Goal: Task Accomplishment & Management: Use online tool/utility

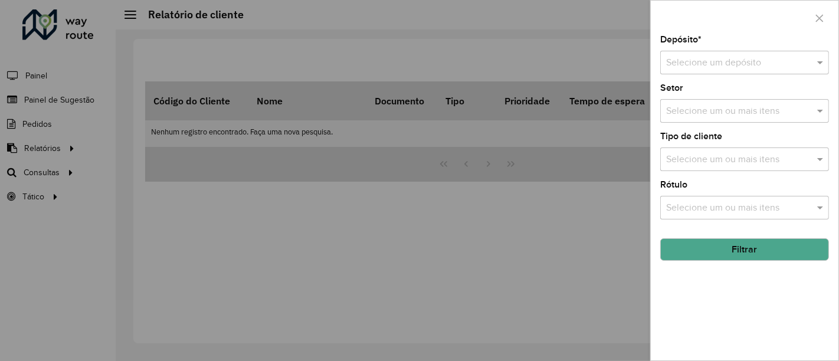
click at [426, 220] on div at bounding box center [419, 180] width 839 height 361
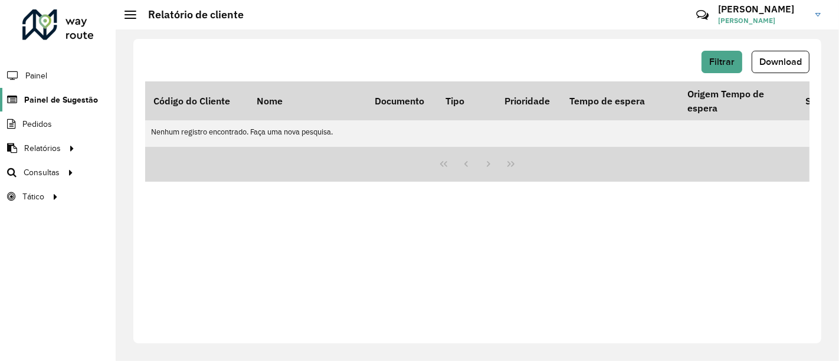
click at [67, 94] on span "Painel de Sugestão" at bounding box center [61, 100] width 74 height 12
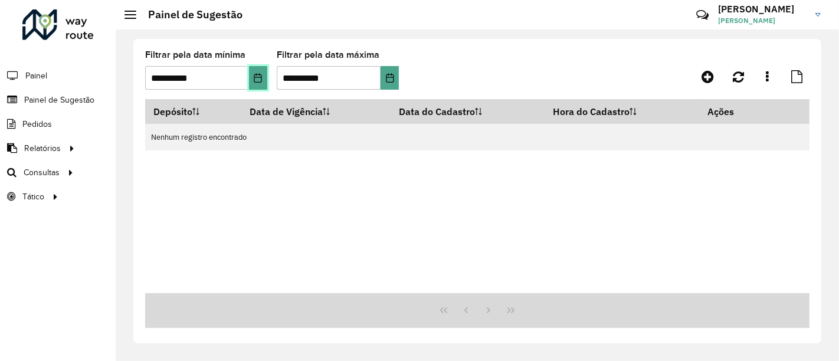
click at [261, 74] on icon "Choose Date" at bounding box center [257, 77] width 9 height 9
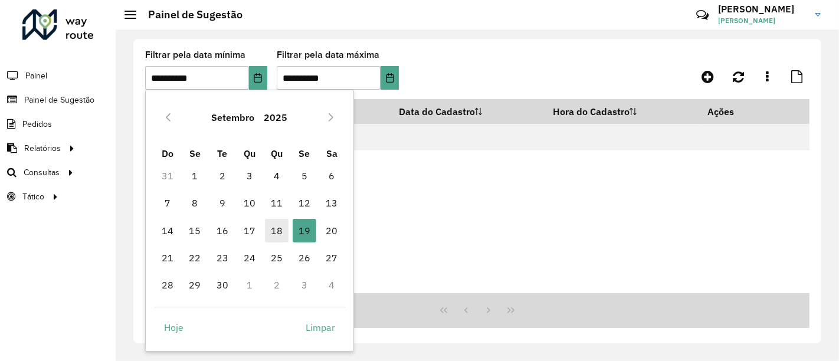
click at [275, 227] on span "18" at bounding box center [277, 231] width 24 height 24
type input "**********"
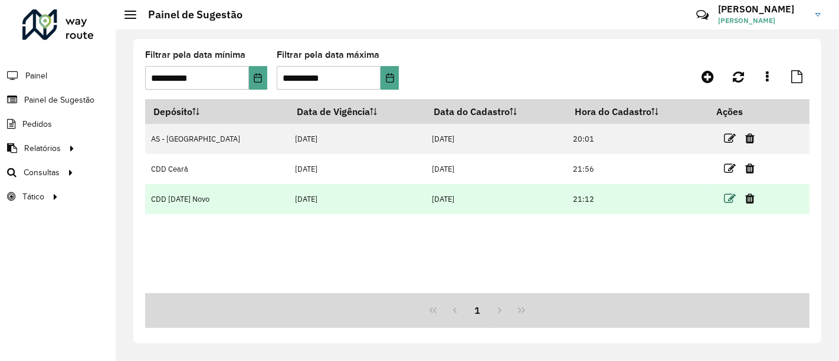
click at [724, 204] on icon at bounding box center [730, 199] width 12 height 12
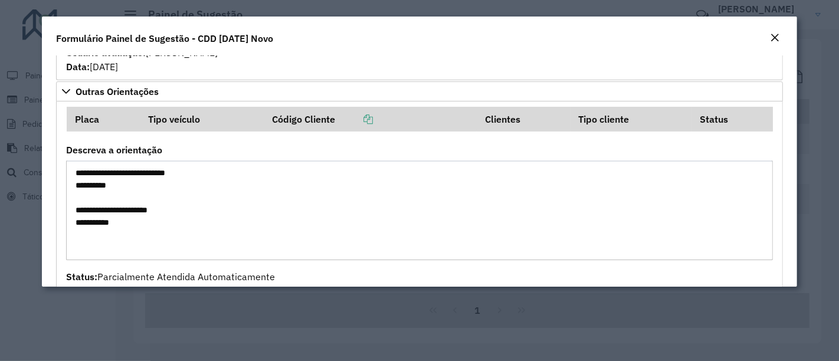
scroll to position [1157, 0]
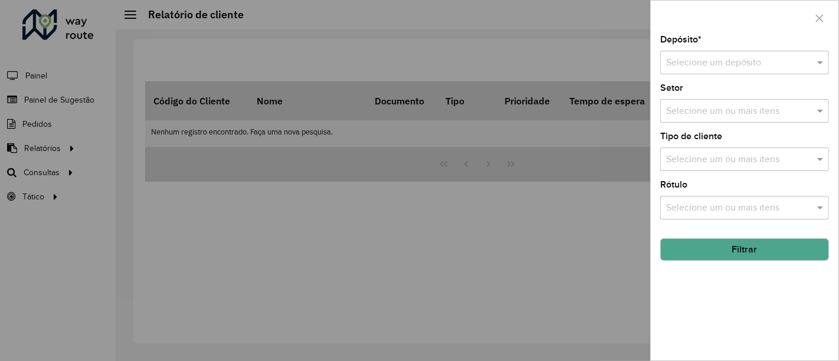
click at [333, 215] on div at bounding box center [419, 180] width 839 height 361
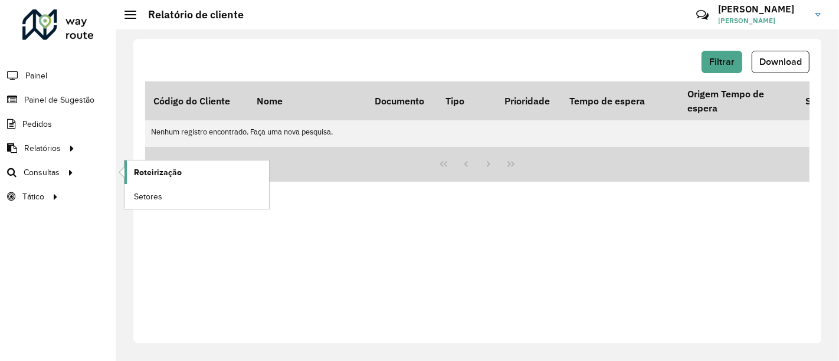
click at [163, 181] on link "Roteirização" at bounding box center [197, 173] width 145 height 24
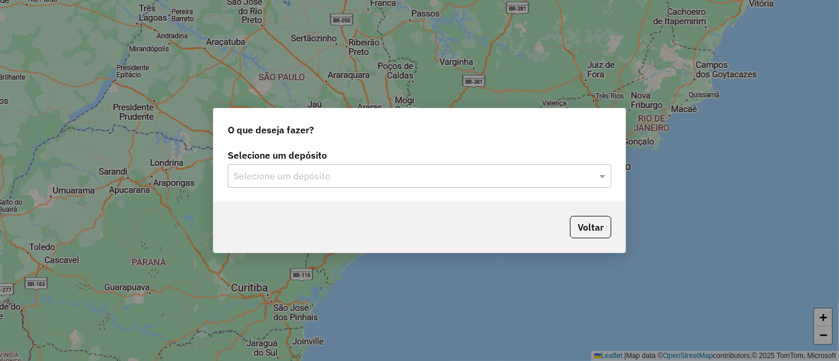
click at [394, 176] on input "text" at bounding box center [408, 176] width 348 height 14
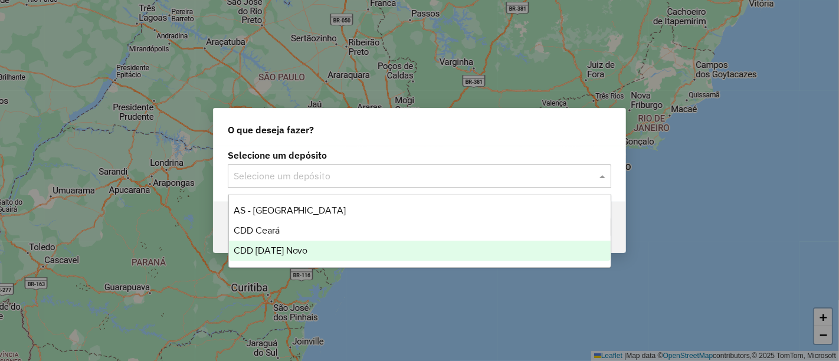
click at [327, 244] on div "CDD [DATE] Novo" at bounding box center [420, 251] width 382 height 20
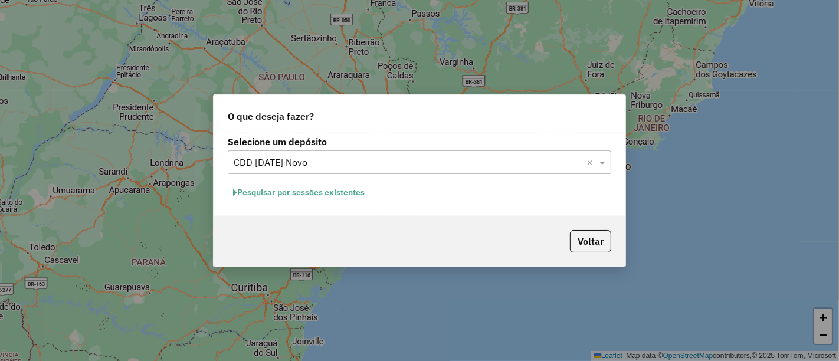
click at [361, 198] on button "Pesquisar por sessões existentes" at bounding box center [299, 193] width 142 height 18
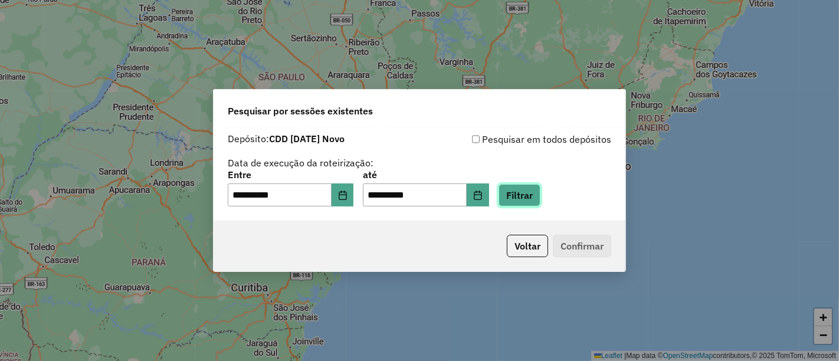
click at [528, 197] on button "Filtrar" at bounding box center [520, 195] width 42 height 22
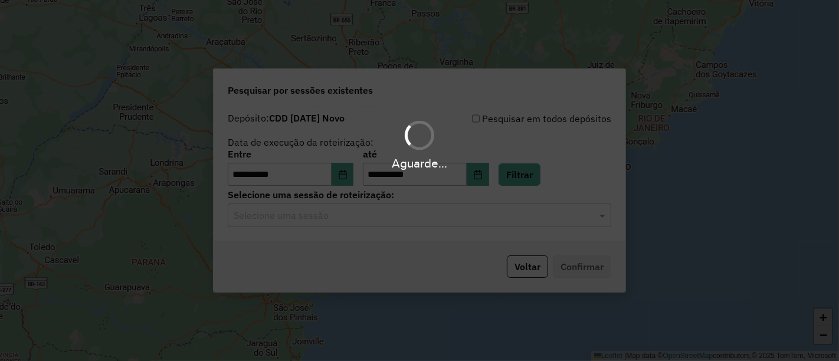
click at [425, 216] on input "text" at bounding box center [408, 216] width 348 height 14
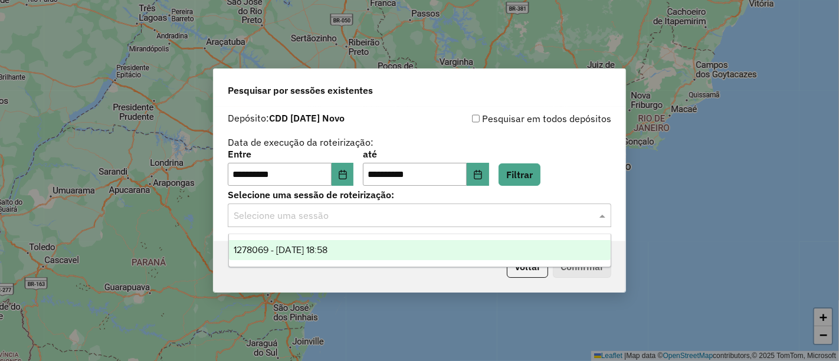
click at [328, 253] on span "1278069 - 18/09/2025 18:58" at bounding box center [281, 250] width 94 height 10
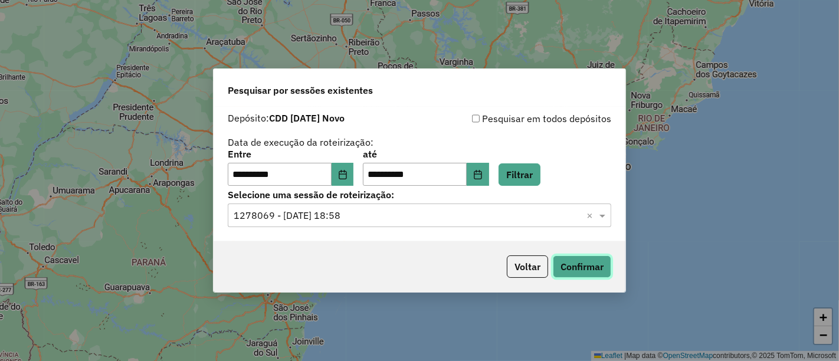
click at [594, 259] on button "Confirmar" at bounding box center [582, 267] width 58 height 22
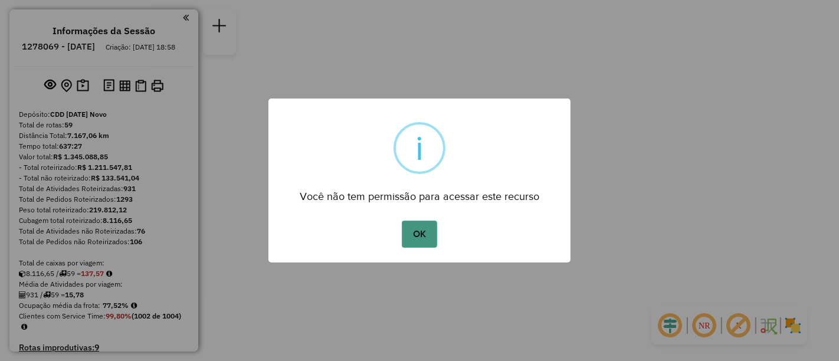
click at [426, 233] on button "OK" at bounding box center [419, 234] width 35 height 27
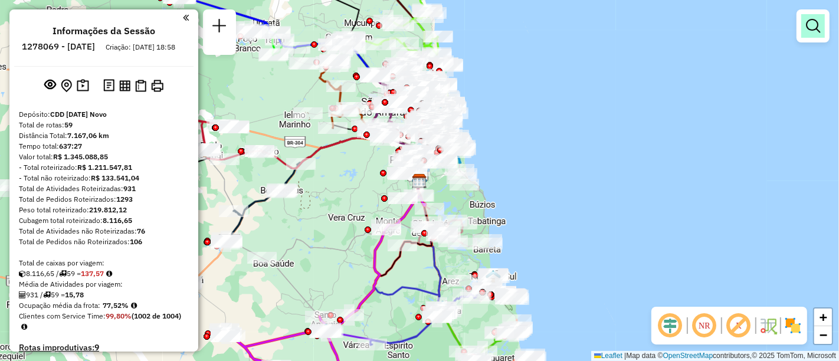
click at [824, 31] on link at bounding box center [814, 26] width 24 height 24
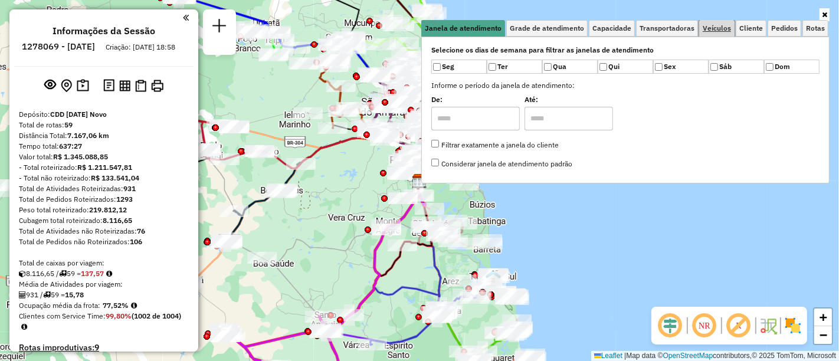
click at [712, 30] on span "Veículos" at bounding box center [717, 28] width 28 height 7
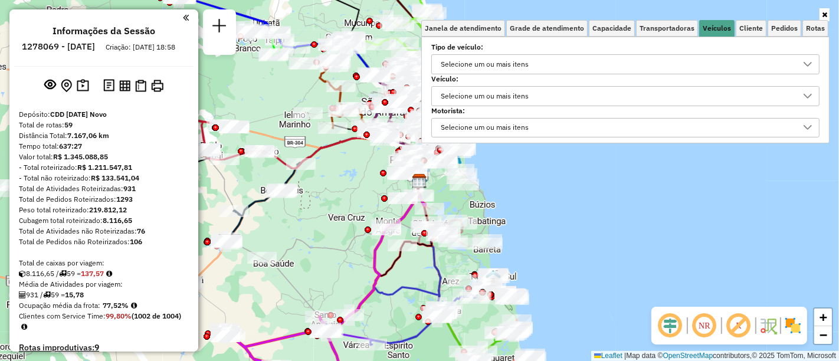
click at [485, 102] on div "Selecione um ou mais itens" at bounding box center [485, 96] width 96 height 19
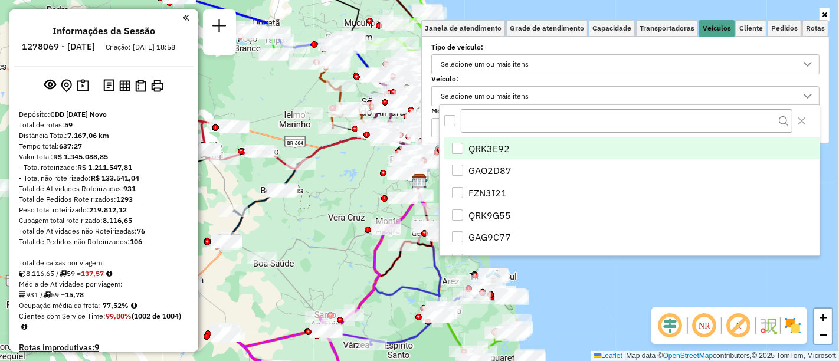
scroll to position [6, 40]
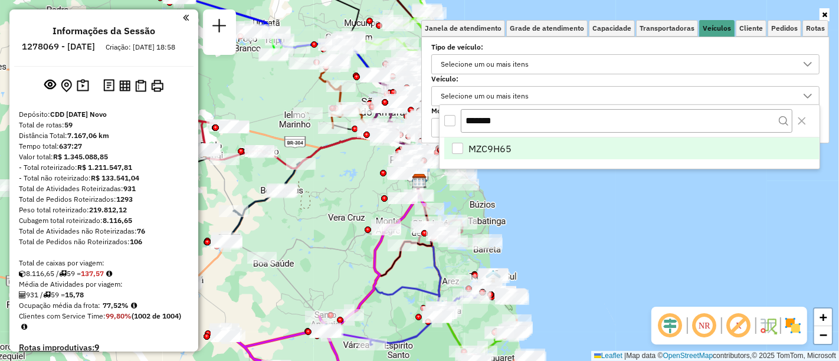
type input "*******"
click at [459, 149] on div "MZC9H65" at bounding box center [457, 148] width 11 height 11
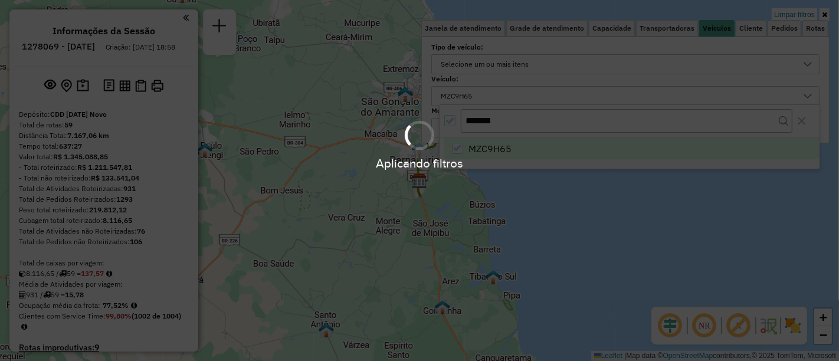
click at [645, 233] on div "Aplicando filtros" at bounding box center [419, 180] width 839 height 361
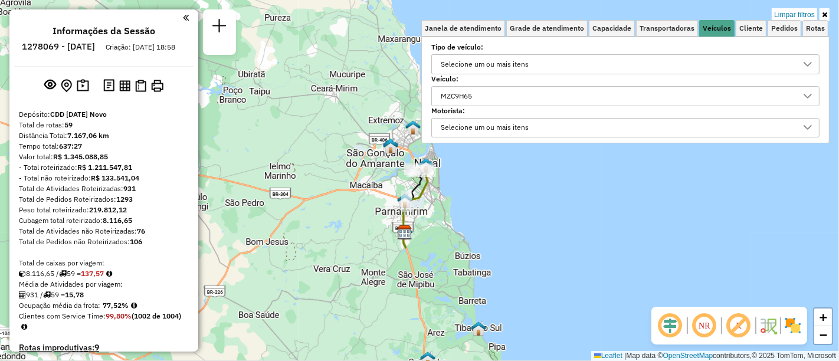
drag, startPoint x: 523, startPoint y: 258, endPoint x: 523, endPoint y: 267, distance: 8.9
click at [523, 267] on div "Limpar filtros Janela de atendimento Grade de atendimento Capacidade Transporta…" at bounding box center [419, 180] width 839 height 361
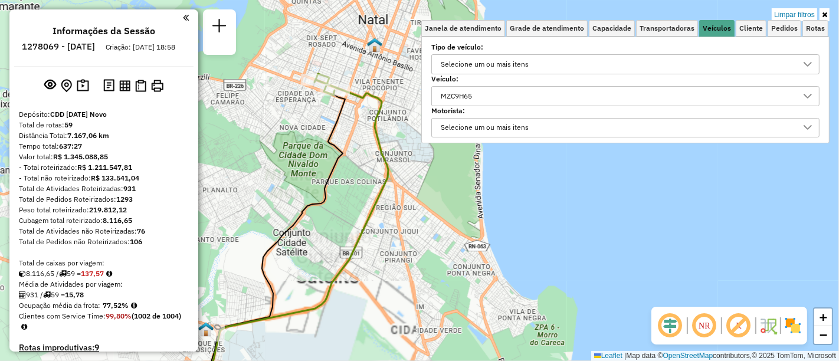
drag, startPoint x: 323, startPoint y: 136, endPoint x: 312, endPoint y: 158, distance: 25.1
click at [318, 166] on icon at bounding box center [270, 281] width 152 height 382
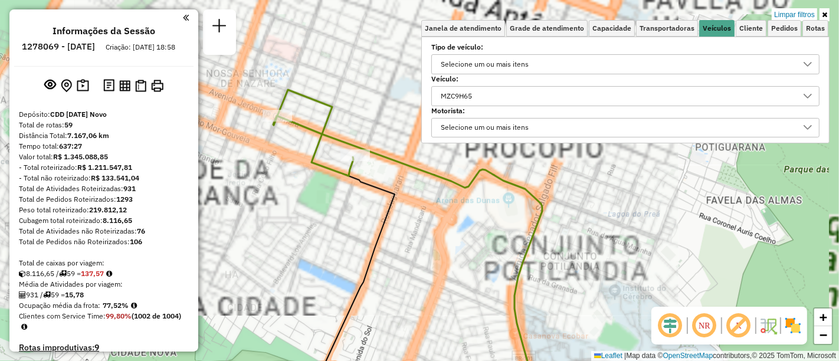
drag, startPoint x: 356, startPoint y: 112, endPoint x: 331, endPoint y: 176, distance: 69.9
click at [331, 176] on icon at bounding box center [315, 133] width 76 height 86
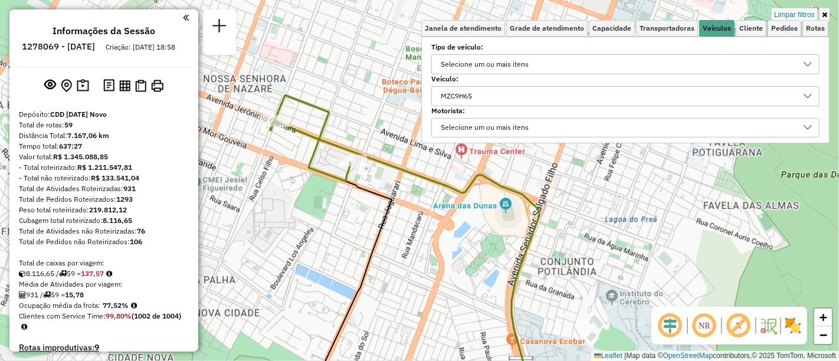
click at [276, 251] on div "Limpar filtros Janela de atendimento Grade de atendimento Capacidade Transporta…" at bounding box center [419, 180] width 839 height 361
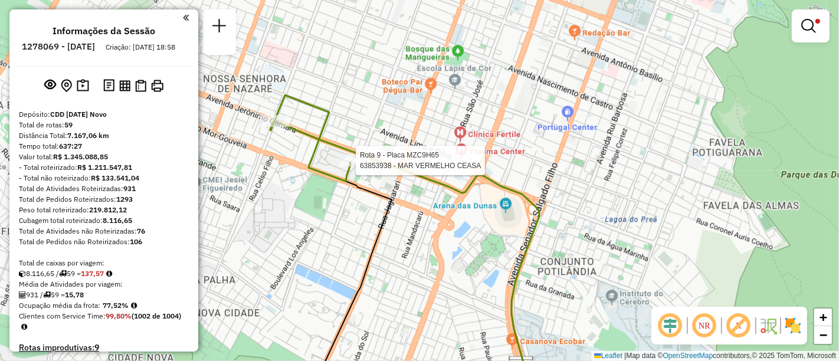
select select "**********"
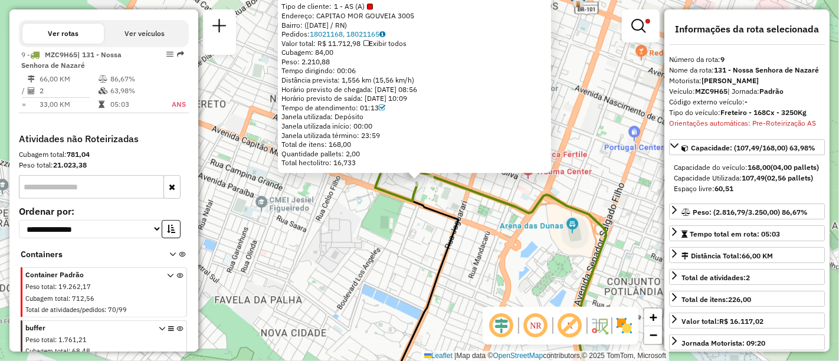
scroll to position [453, 0]
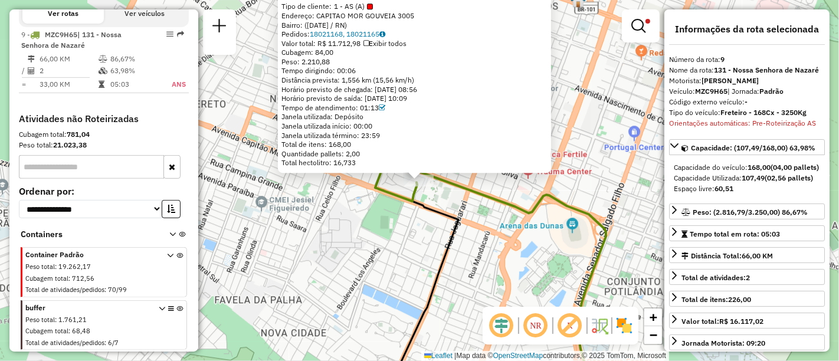
click at [813, 184] on div "Capacidade Utilizada: 107,49 (02,56 pallets)" at bounding box center [747, 178] width 146 height 11
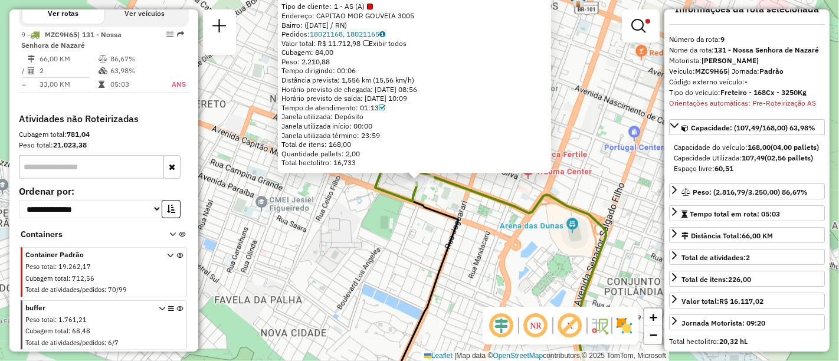
scroll to position [0, 0]
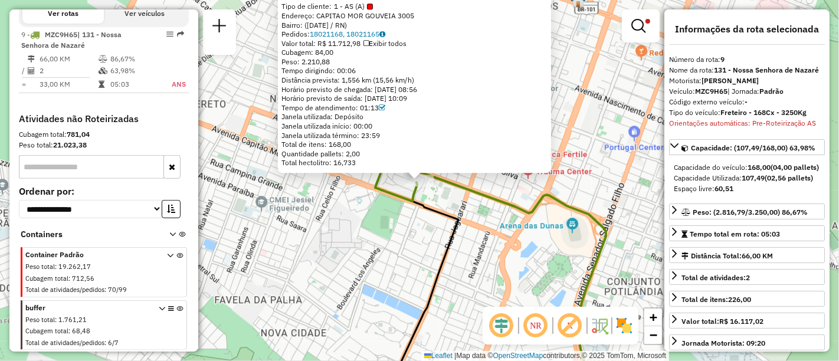
click at [611, 191] on div "63853938 - MAR VERMELHO CEASA Tipo de cliente: 1 - AS (A) Endereço: CAPITAO MOR…" at bounding box center [419, 180] width 839 height 361
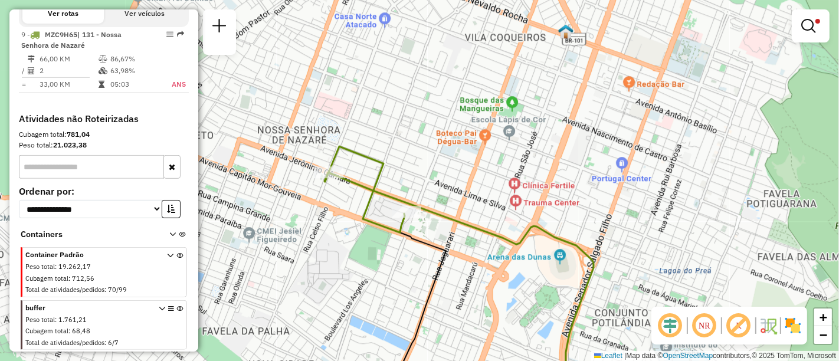
drag, startPoint x: 499, startPoint y: 198, endPoint x: 493, endPoint y: 205, distance: 9.7
click at [496, 204] on div "Limpar filtros Janela de atendimento Grade de atendimento Capacidade Transporta…" at bounding box center [419, 180] width 839 height 361
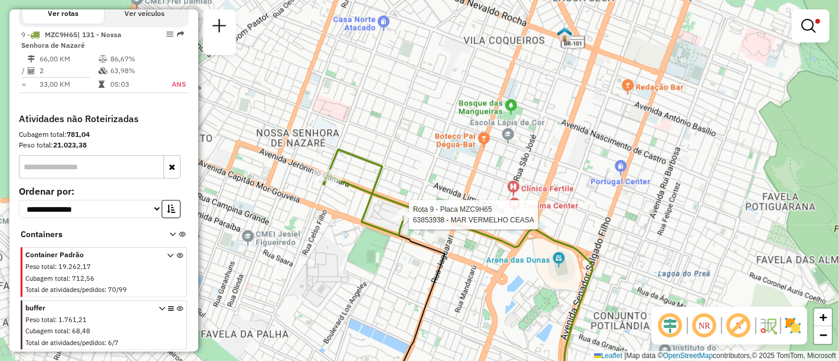
select select "**********"
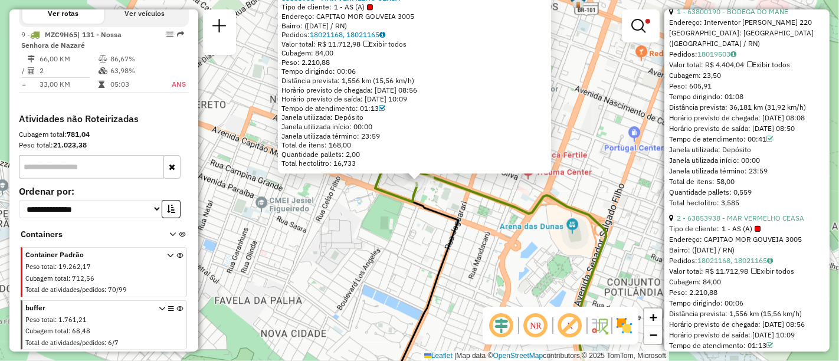
scroll to position [459, 0]
click at [606, 240] on icon at bounding box center [471, 270] width 269 height 256
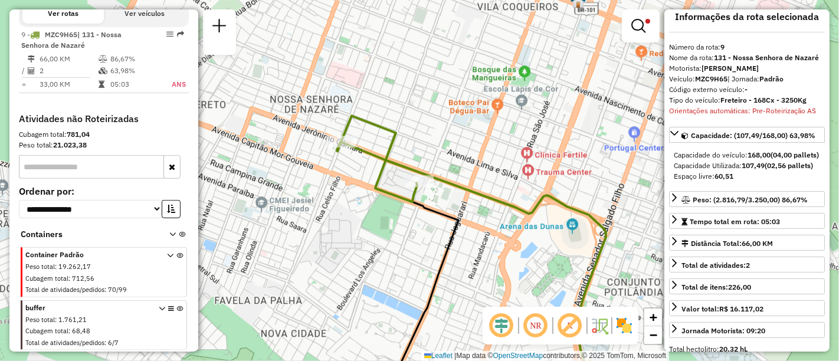
scroll to position [0, 0]
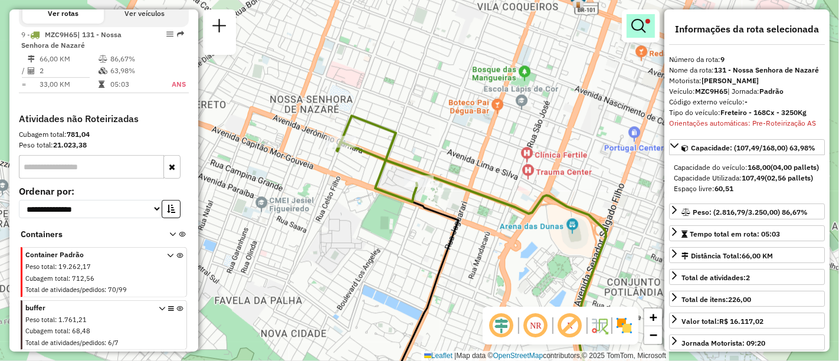
click at [642, 22] on em at bounding box center [639, 26] width 14 height 14
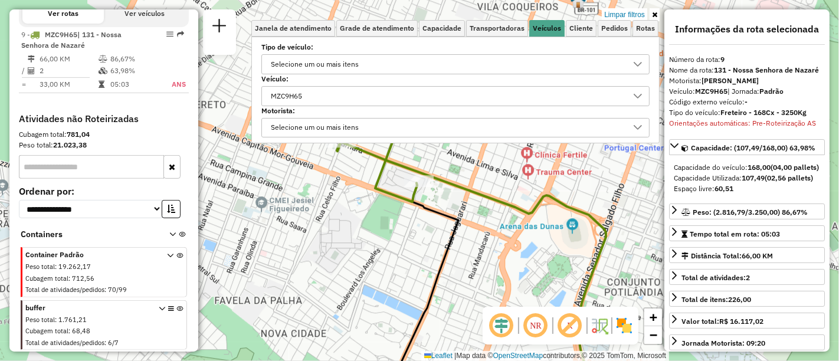
click at [325, 90] on div "MZC9H65" at bounding box center [447, 96] width 360 height 19
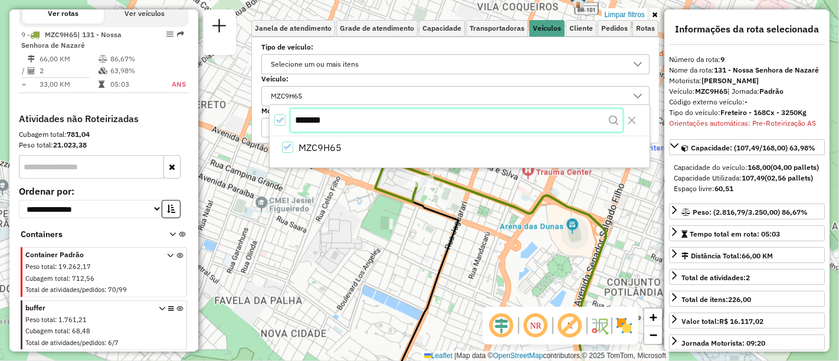
click at [337, 116] on input "*******" at bounding box center [457, 120] width 332 height 22
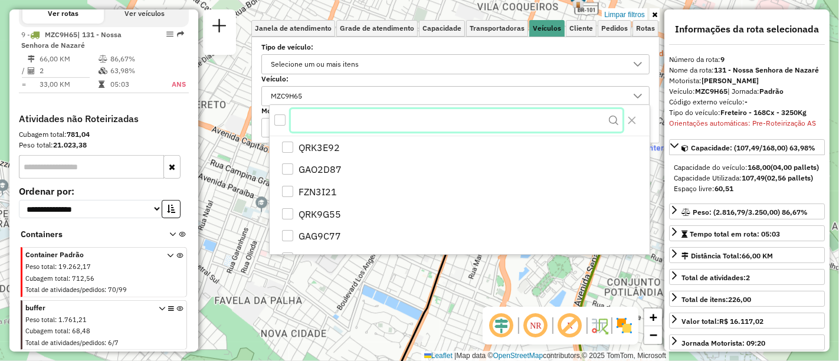
paste input "*******"
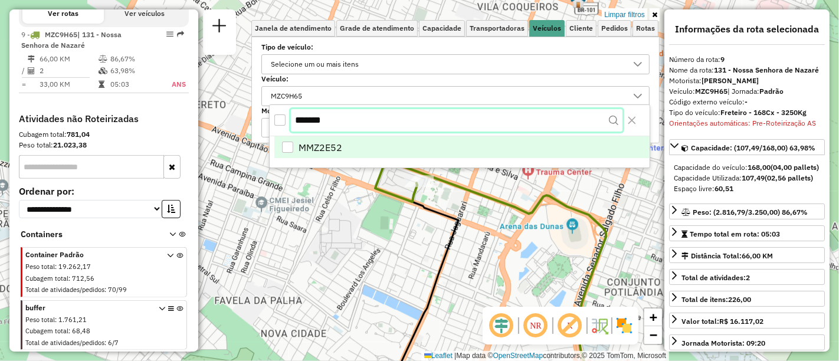
type input "*******"
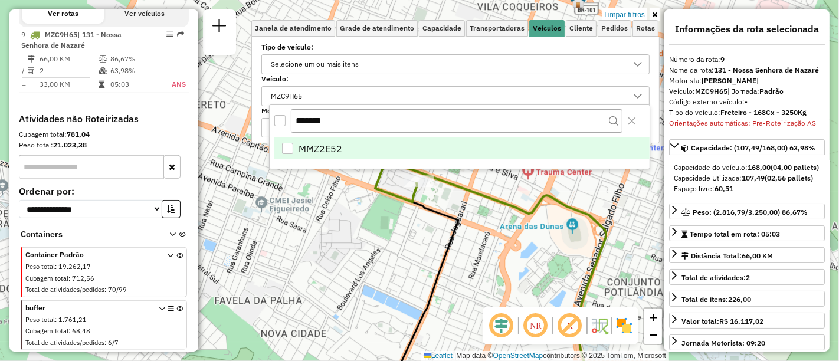
click at [294, 148] on li "MMZ2E52" at bounding box center [461, 149] width 375 height 22
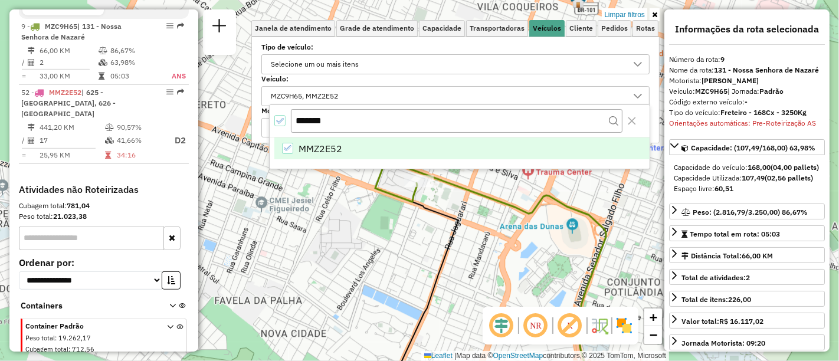
click at [656, 9] on link at bounding box center [655, 14] width 10 height 13
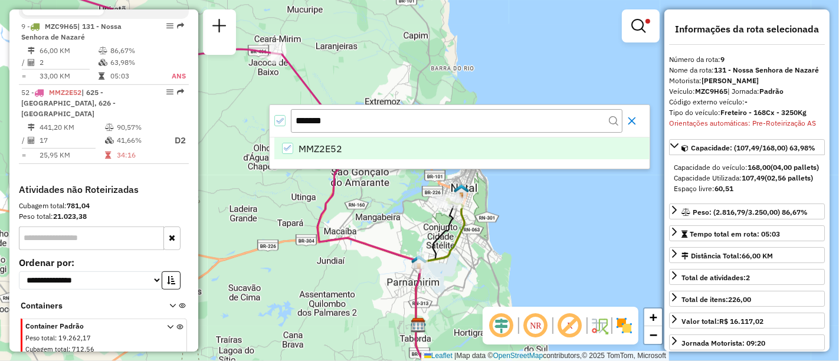
click at [632, 120] on icon "Close" at bounding box center [633, 121] width 8 height 8
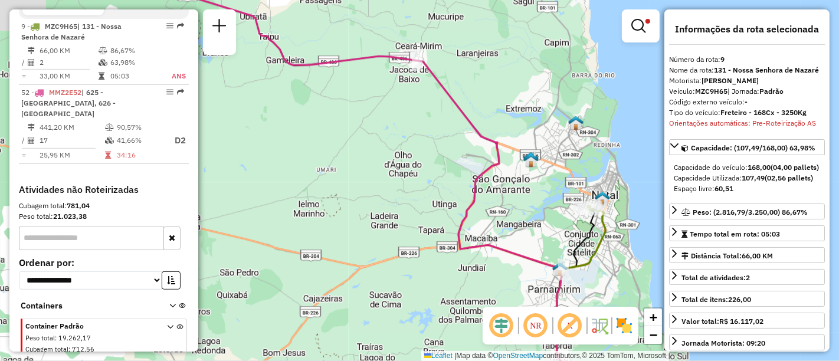
drag, startPoint x: 358, startPoint y: 197, endPoint x: 500, endPoint y: 218, distance: 144.5
click at [500, 218] on div "Limpar filtros Janela de atendimento Grade de atendimento Capacidade Transporta…" at bounding box center [419, 180] width 839 height 361
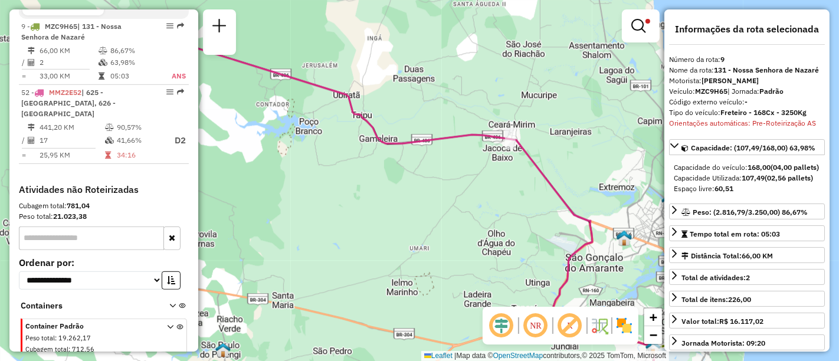
drag, startPoint x: 394, startPoint y: 120, endPoint x: 500, endPoint y: 188, distance: 126.6
click at [499, 188] on div "Limpar filtros Janela de atendimento Grade de atendimento Capacidade Transporta…" at bounding box center [419, 180] width 839 height 361
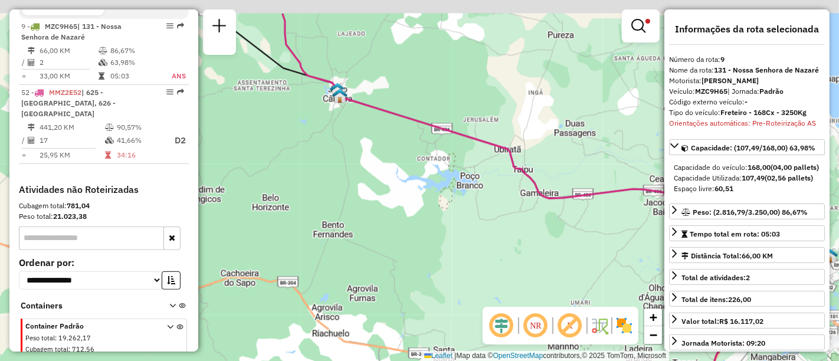
drag, startPoint x: 384, startPoint y: 136, endPoint x: 514, endPoint y: 184, distance: 138.9
click at [514, 184] on div "Limpar filtros Janela de atendimento Grade de atendimento Capacidade Transporta…" at bounding box center [419, 180] width 839 height 361
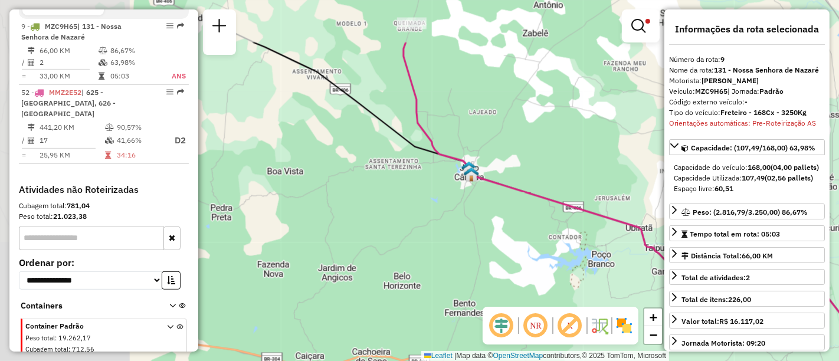
drag, startPoint x: 312, startPoint y: 127, endPoint x: 444, endPoint y: 206, distance: 154.6
click at [444, 206] on div "Limpar filtros Janela de atendimento Grade de atendimento Capacidade Transporta…" at bounding box center [419, 180] width 839 height 361
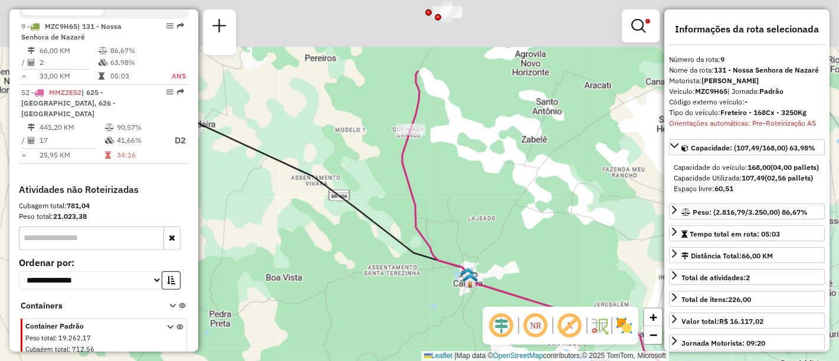
drag, startPoint x: 388, startPoint y: 159, endPoint x: 416, endPoint y: 276, distance: 119.5
click at [416, 276] on icon at bounding box center [486, 288] width 796 height 434
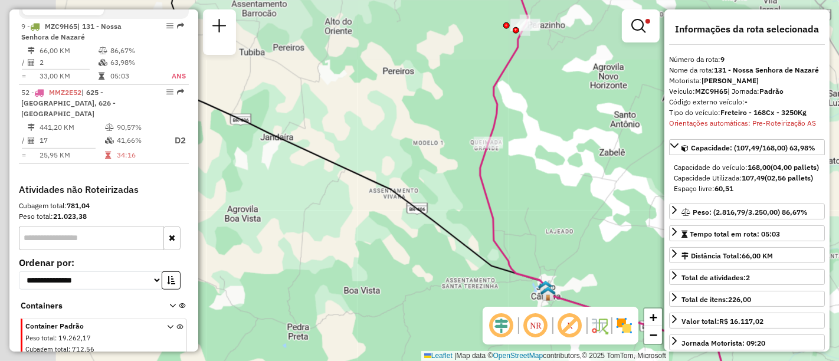
drag, startPoint x: 460, startPoint y: 207, endPoint x: 583, endPoint y: 201, distance: 122.9
click at [583, 203] on div "Limpar filtros Janela de atendimento Grade de atendimento Capacidade Transporta…" at bounding box center [419, 180] width 839 height 361
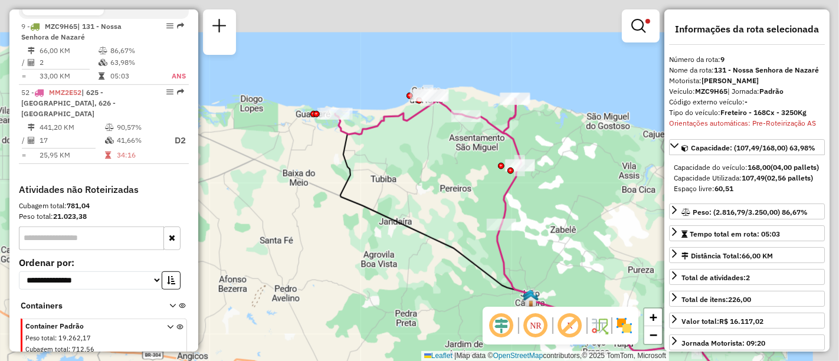
drag, startPoint x: 553, startPoint y: 159, endPoint x: 460, endPoint y: 214, distance: 107.7
click at [460, 214] on div "Limpar filtros Janela de atendimento Grade de atendimento Capacidade Transporta…" at bounding box center [419, 180] width 839 height 361
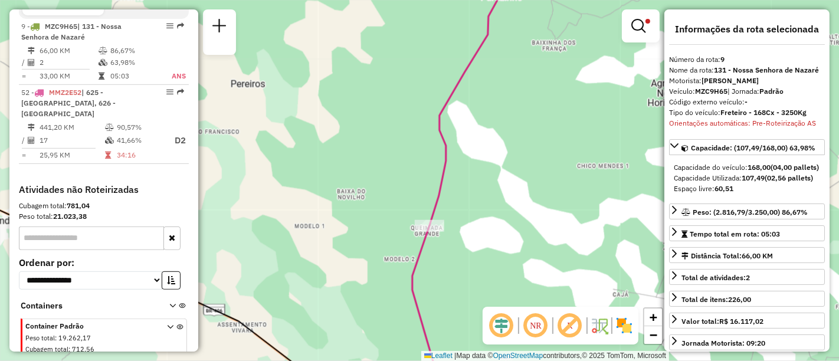
drag, startPoint x: 506, startPoint y: 147, endPoint x: 469, endPoint y: 286, distance: 143.8
click at [469, 286] on div "Limpar filtros Janela de atendimento Grade de atendimento Capacidade Transporta…" at bounding box center [419, 180] width 839 height 361
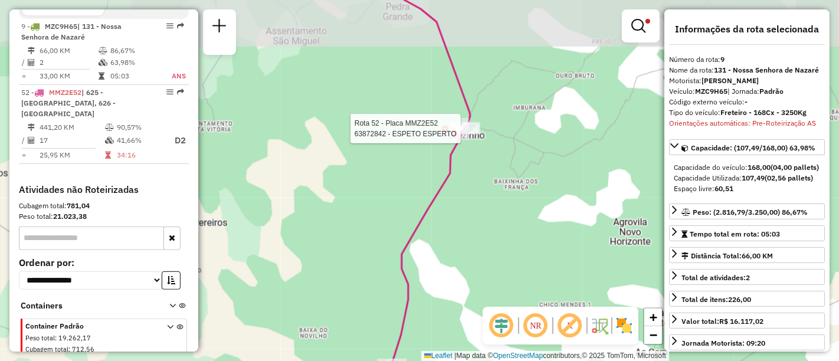
drag, startPoint x: 454, startPoint y: 132, endPoint x: 398, endPoint y: 319, distance: 195.5
click at [452, 137] on div at bounding box center [455, 133] width 6 height 6
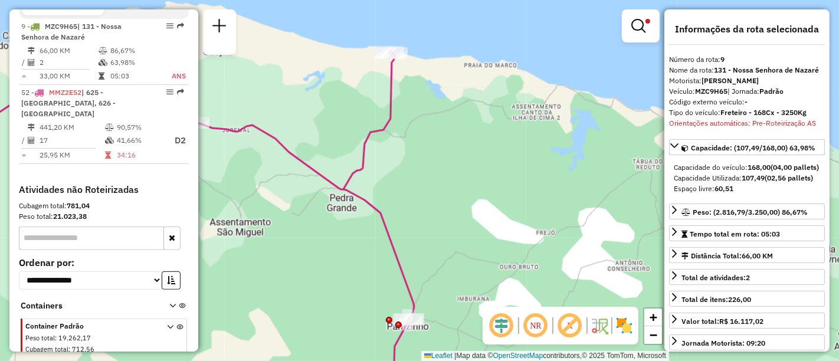
drag, startPoint x: 399, startPoint y: 129, endPoint x: 439, endPoint y: 193, distance: 75.8
click at [437, 232] on div "Limpar filtros Janela de atendimento Grade de atendimento Capacidade Transporta…" at bounding box center [419, 180] width 839 height 361
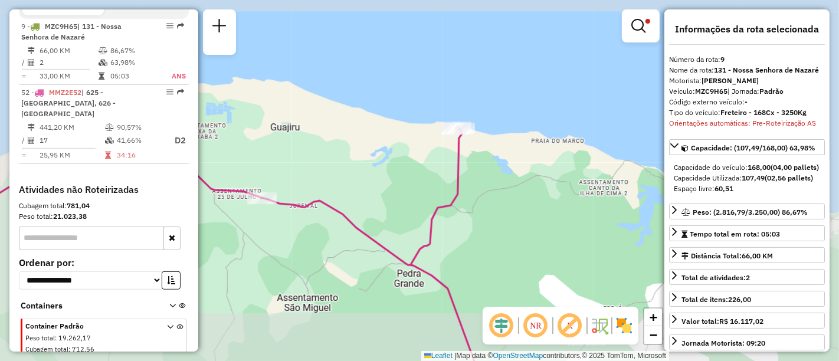
drag, startPoint x: 394, startPoint y: 236, endPoint x: 493, endPoint y: 214, distance: 101.5
click at [482, 214] on icon at bounding box center [217, 247] width 529 height 271
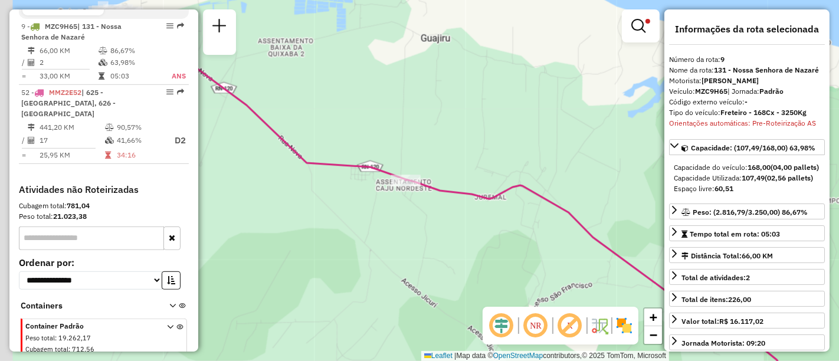
drag, startPoint x: 335, startPoint y: 122, endPoint x: 505, endPoint y: 130, distance: 169.6
click at [504, 129] on div "Limpar filtros Janela de atendimento Grade de atendimento Capacidade Transporta…" at bounding box center [419, 180] width 839 height 361
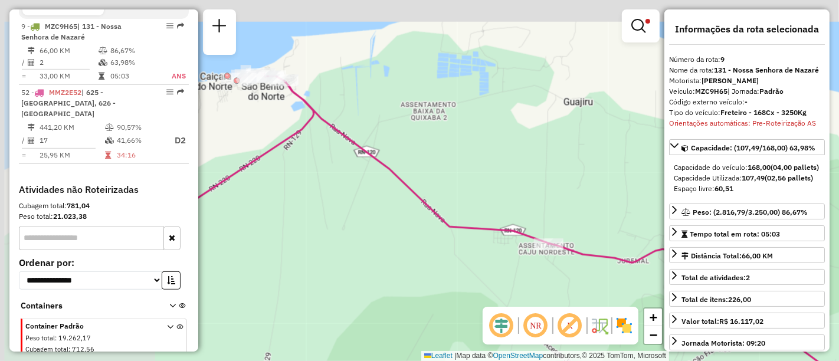
drag, startPoint x: 437, startPoint y: 139, endPoint x: 516, endPoint y: 176, distance: 87.4
click at [516, 176] on div "Limpar filtros Janela de atendimento Grade de atendimento Capacidade Transporta…" at bounding box center [419, 180] width 839 height 361
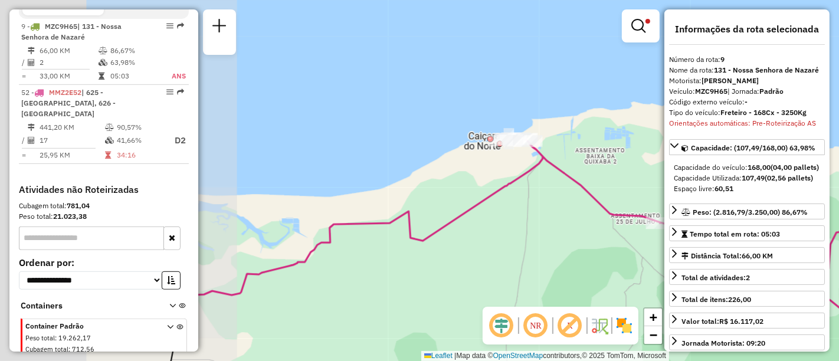
drag, startPoint x: 431, startPoint y: 221, endPoint x: 518, endPoint y: 218, distance: 86.8
click at [518, 218] on div "Limpar filtros Janela de atendimento Grade de atendimento Capacidade Transporta…" at bounding box center [419, 180] width 839 height 361
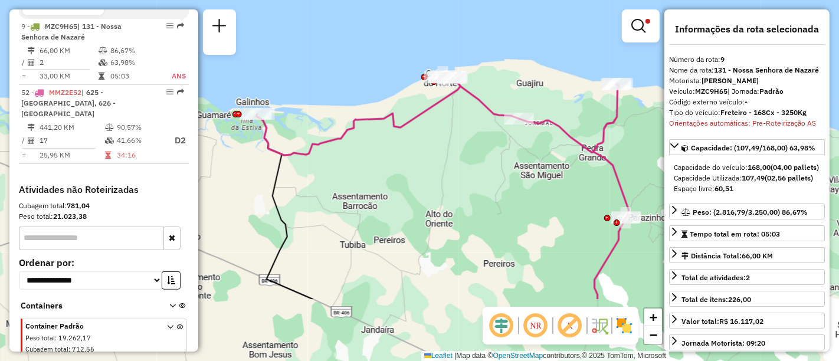
drag, startPoint x: 498, startPoint y: 237, endPoint x: 359, endPoint y: 149, distance: 164.7
click at [360, 149] on div "Limpar filtros Janela de atendimento Grade de atendimento Capacidade Transporta…" at bounding box center [419, 180] width 839 height 361
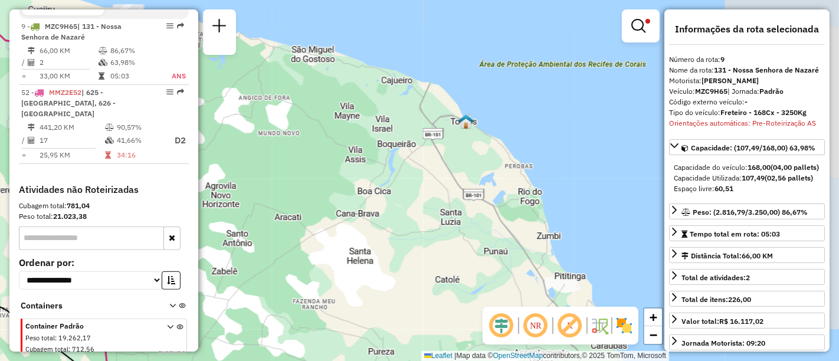
drag, startPoint x: 290, startPoint y: 156, endPoint x: 566, endPoint y: 212, distance: 281.9
click at [566, 212] on div "Limpar filtros Janela de atendimento Grade de atendimento Capacidade Transporta…" at bounding box center [419, 180] width 839 height 361
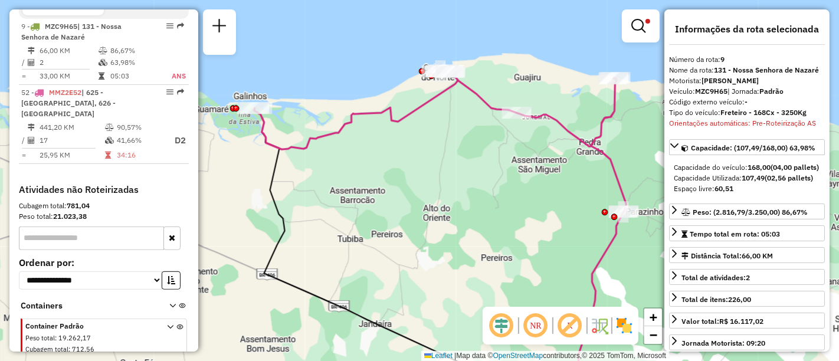
drag, startPoint x: 399, startPoint y: 142, endPoint x: 611, endPoint y: 152, distance: 212.1
click at [611, 152] on icon at bounding box center [440, 199] width 372 height 259
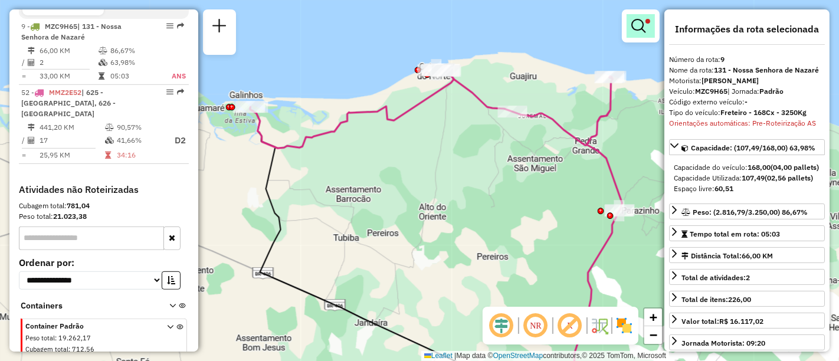
click at [645, 23] on em at bounding box center [639, 26] width 14 height 14
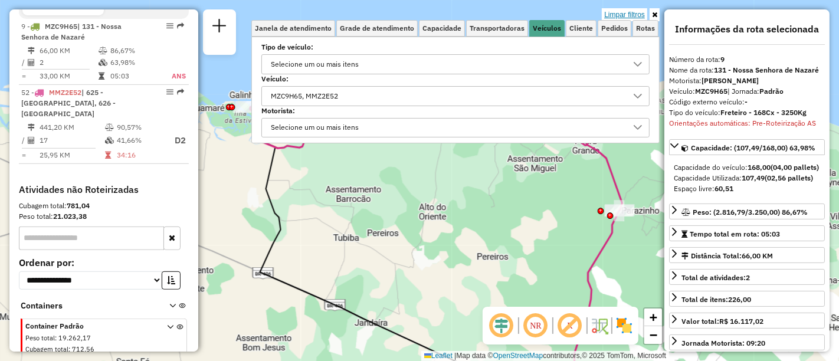
click at [634, 16] on link "Limpar filtros" at bounding box center [624, 14] width 45 height 13
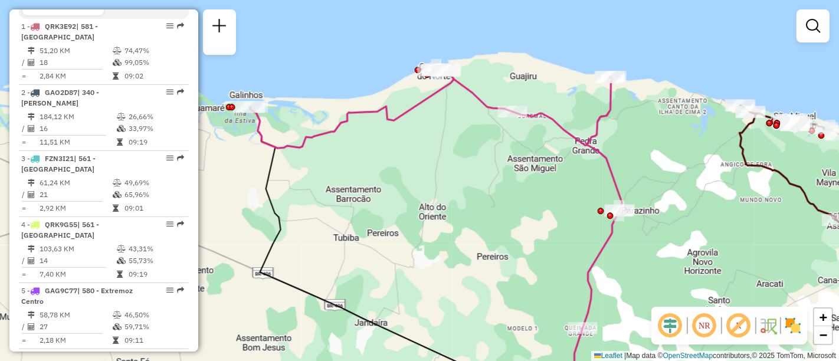
click at [823, 25] on link at bounding box center [814, 26] width 24 height 24
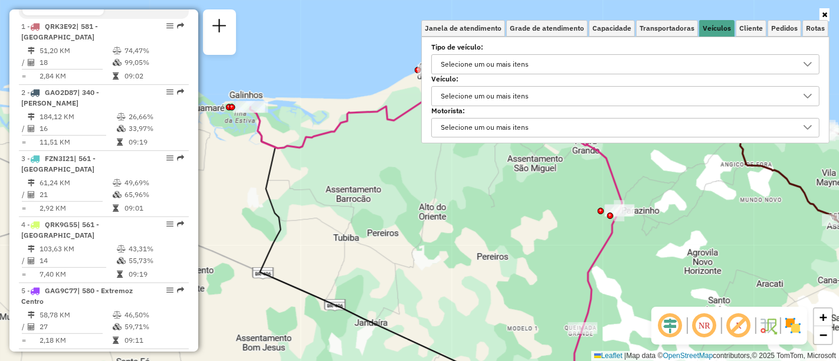
click at [508, 92] on div "Selecione um ou mais itens" at bounding box center [485, 96] width 96 height 19
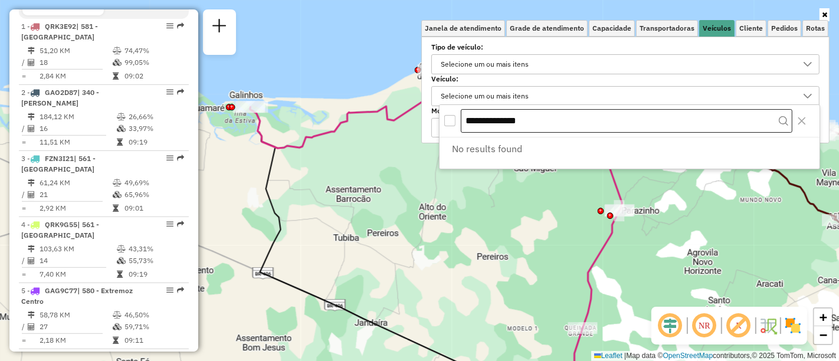
click at [570, 112] on input "**********" at bounding box center [627, 121] width 332 height 24
click at [568, 113] on input "**********" at bounding box center [627, 121] width 332 height 24
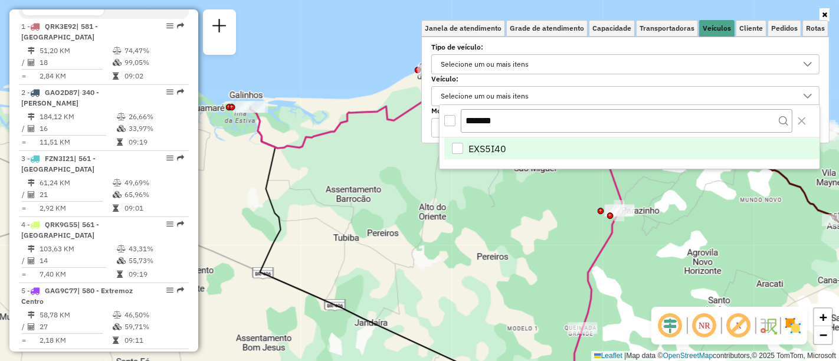
type input "*******"
click at [455, 148] on div "EXS5I40" at bounding box center [457, 148] width 11 height 11
click at [517, 258] on div "Janela de atendimento Grade de atendimento Capacidade Transportadoras Veículos …" at bounding box center [419, 180] width 839 height 361
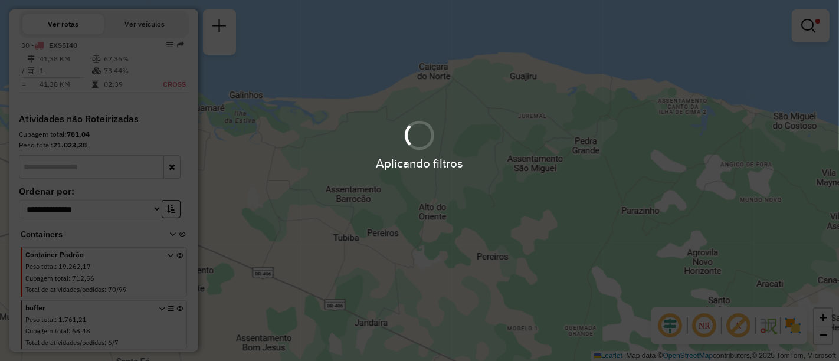
scroll to position [443, 0]
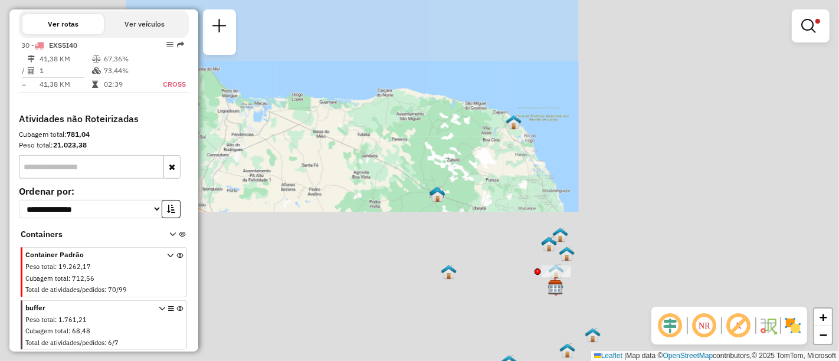
drag, startPoint x: 702, startPoint y: 263, endPoint x: 488, endPoint y: 148, distance: 243.2
click at [490, 149] on div "Limpar filtros Janela de atendimento Grade de atendimento Capacidade Transporta…" at bounding box center [419, 180] width 839 height 361
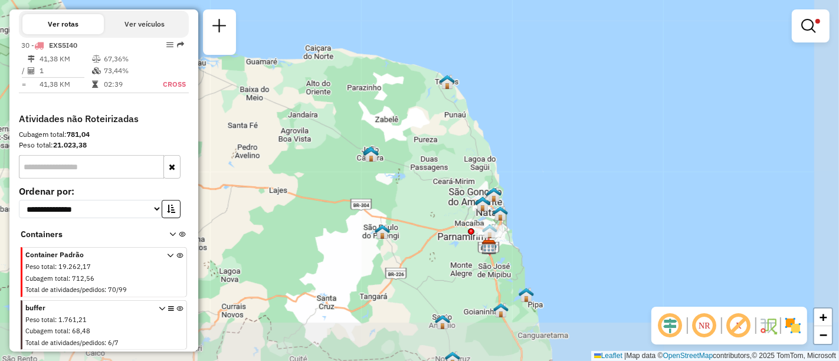
drag, startPoint x: 521, startPoint y: 235, endPoint x: 504, endPoint y: 193, distance: 45.8
click at [506, 194] on div "Limpar filtros Janela de atendimento Grade de atendimento Capacidade Transporta…" at bounding box center [419, 180] width 839 height 361
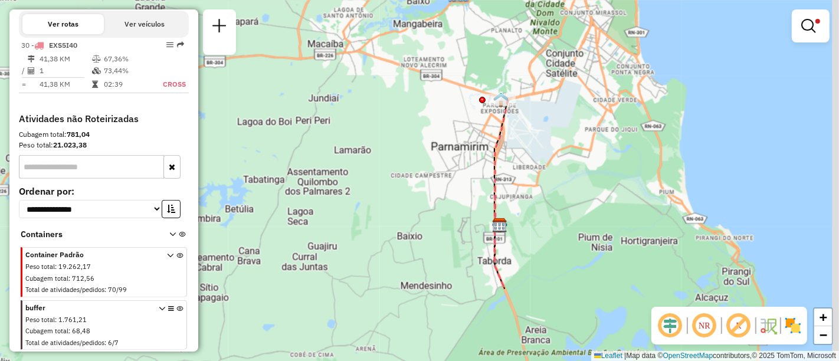
drag, startPoint x: 515, startPoint y: 137, endPoint x: 466, endPoint y: 159, distance: 53.6
click at [455, 189] on div "Limpar filtros Janela de atendimento Grade de atendimento Capacidade Transporta…" at bounding box center [419, 180] width 839 height 361
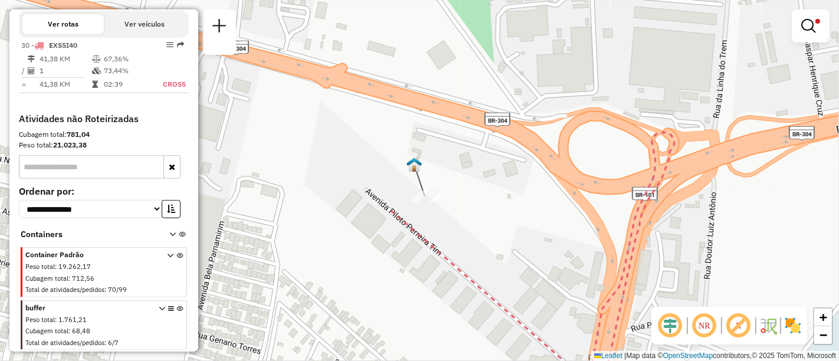
click at [431, 188] on div "Rota 30 - Placa EXS5I40 FAD_1886 - 638 UDC Light Parnamirim Limpar filtros Jane…" at bounding box center [419, 180] width 839 height 361
select select "**********"
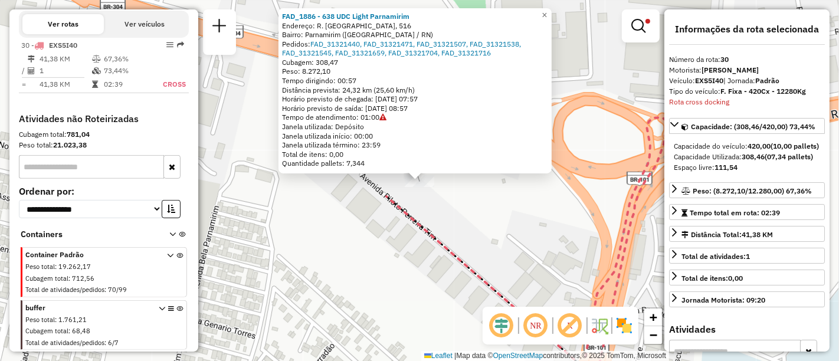
click at [803, 162] on div "Capacidade Utilizada: 308,46 (07,34 pallets)" at bounding box center [747, 157] width 146 height 11
click at [772, 264] on link "Total de atividades: 1" at bounding box center [747, 256] width 156 height 16
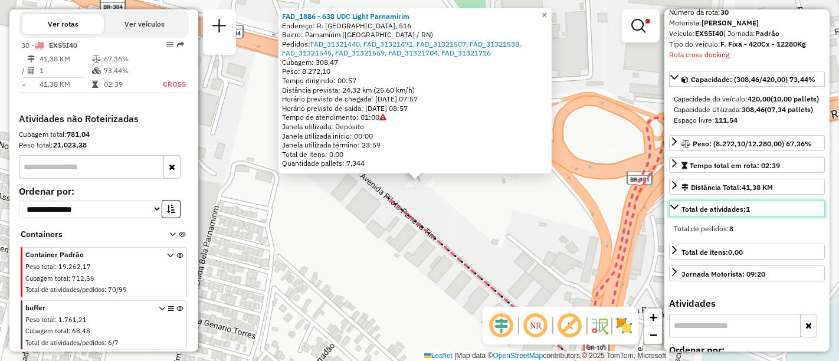
scroll to position [66, 0]
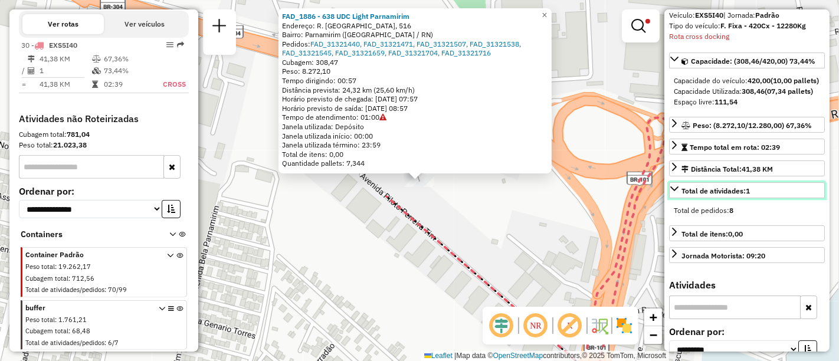
click at [757, 198] on link "Total de atividades: 1" at bounding box center [747, 190] width 156 height 16
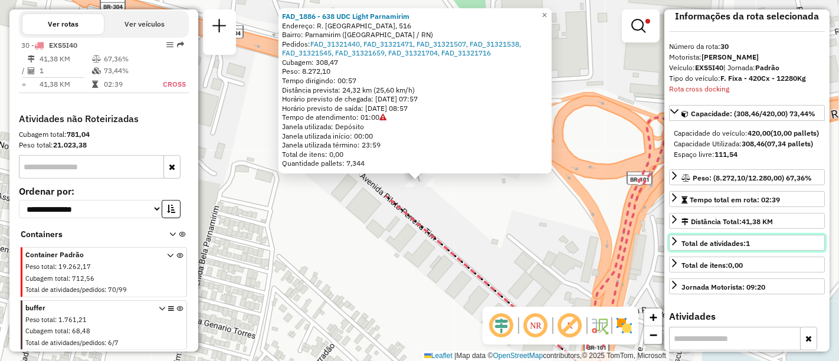
scroll to position [0, 0]
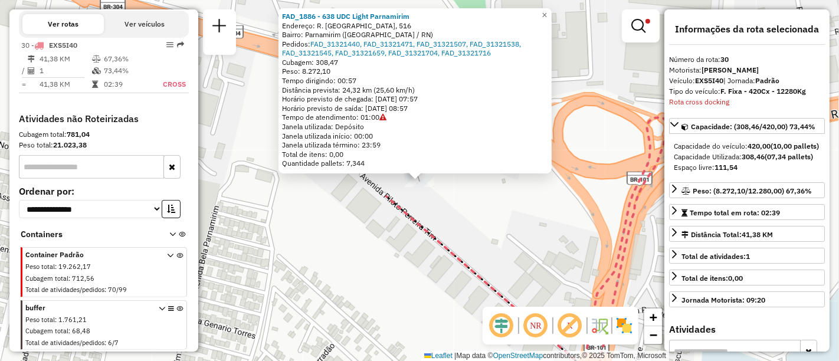
click at [758, 53] on div "**********" at bounding box center [747, 180] width 165 height 342
click at [547, 13] on span "×" at bounding box center [544, 15] width 5 height 10
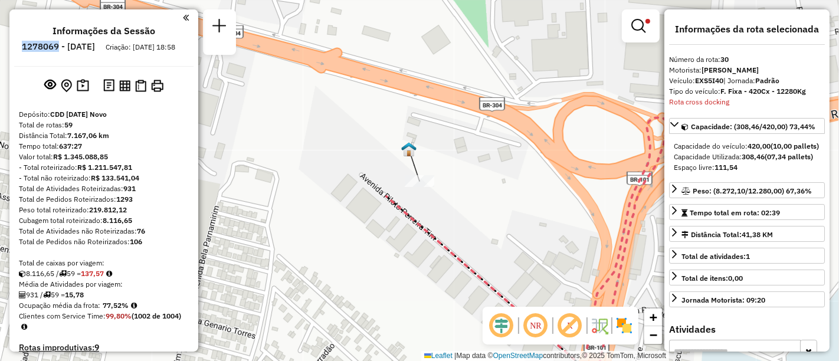
drag, startPoint x: 91, startPoint y: 44, endPoint x: 52, endPoint y: 47, distance: 39.1
click at [52, 47] on li "1278069 - 18/09/2025" at bounding box center [58, 48] width 79 height 15
copy h6 "1278069"
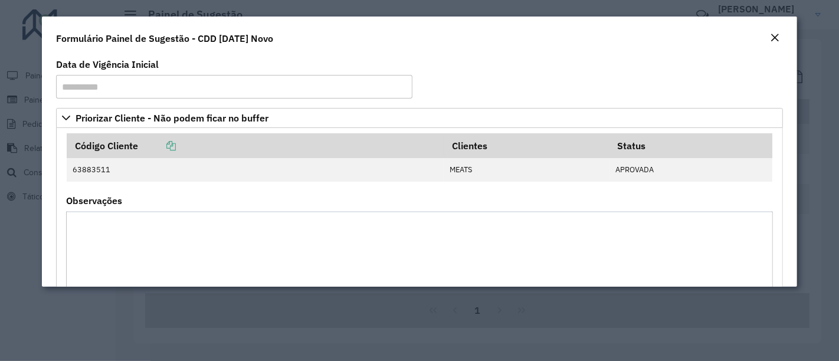
scroll to position [1157, 0]
